Goal: Task Accomplishment & Management: Manage account settings

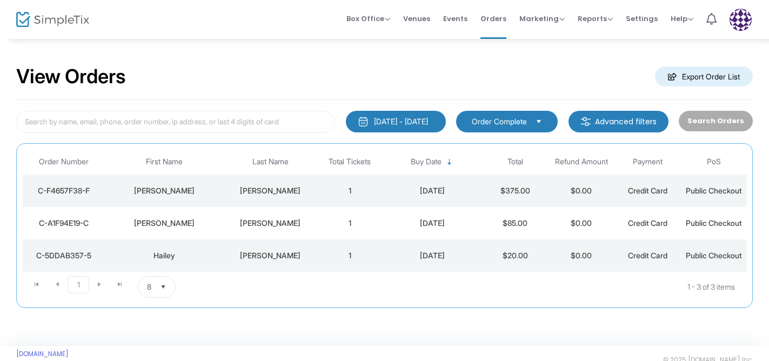
click at [186, 195] on div "[PERSON_NAME]" at bounding box center [164, 190] width 113 height 11
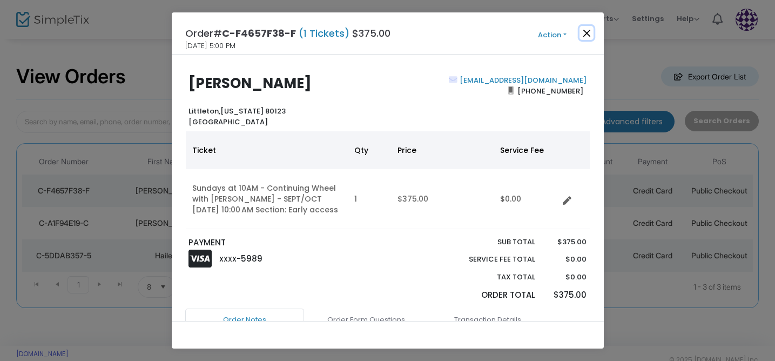
click at [586, 37] on button "Close" at bounding box center [587, 33] width 14 height 14
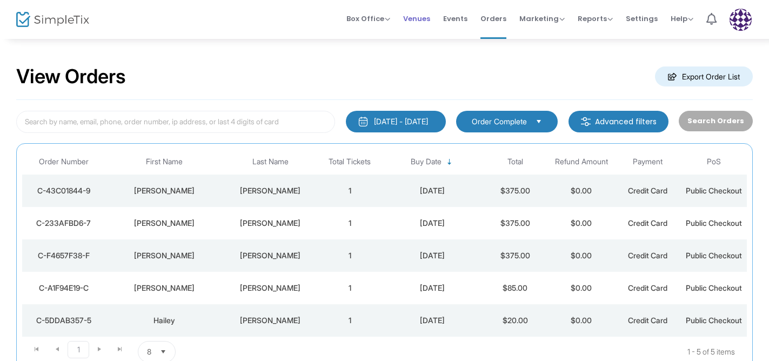
click at [437, 19] on li "Venues" at bounding box center [417, 19] width 40 height 39
click at [451, 19] on span "Events" at bounding box center [455, 19] width 24 height 28
click at [460, 21] on span "Events" at bounding box center [455, 19] width 24 height 28
